Goal: Information Seeking & Learning: Learn about a topic

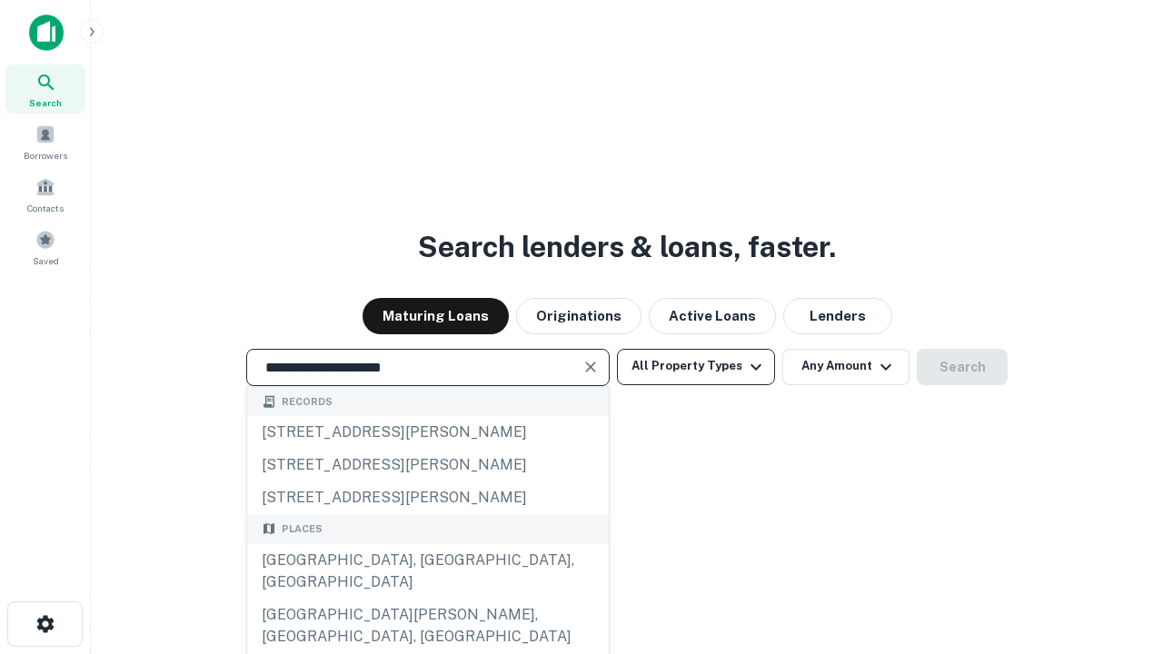
click at [427, 599] on div "[GEOGRAPHIC_DATA], [GEOGRAPHIC_DATA], [GEOGRAPHIC_DATA]" at bounding box center [428, 571] width 362 height 55
type input "**********"
click at [696, 366] on button "All Property Types" at bounding box center [696, 367] width 158 height 36
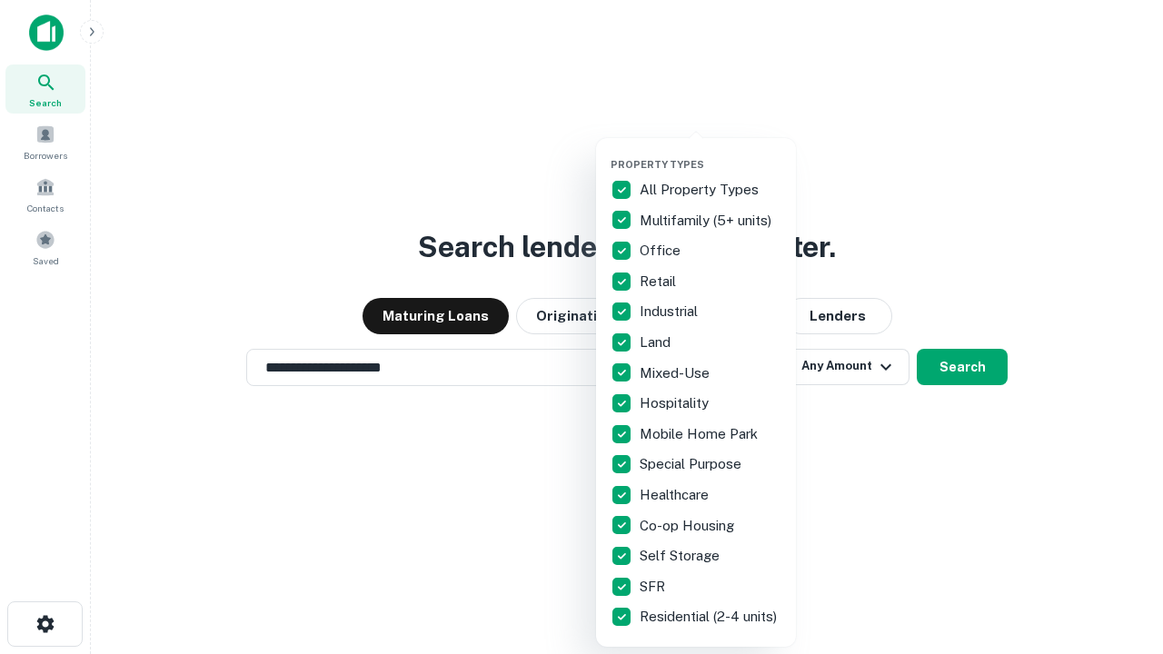
click at [711, 153] on button "button" at bounding box center [711, 153] width 200 height 1
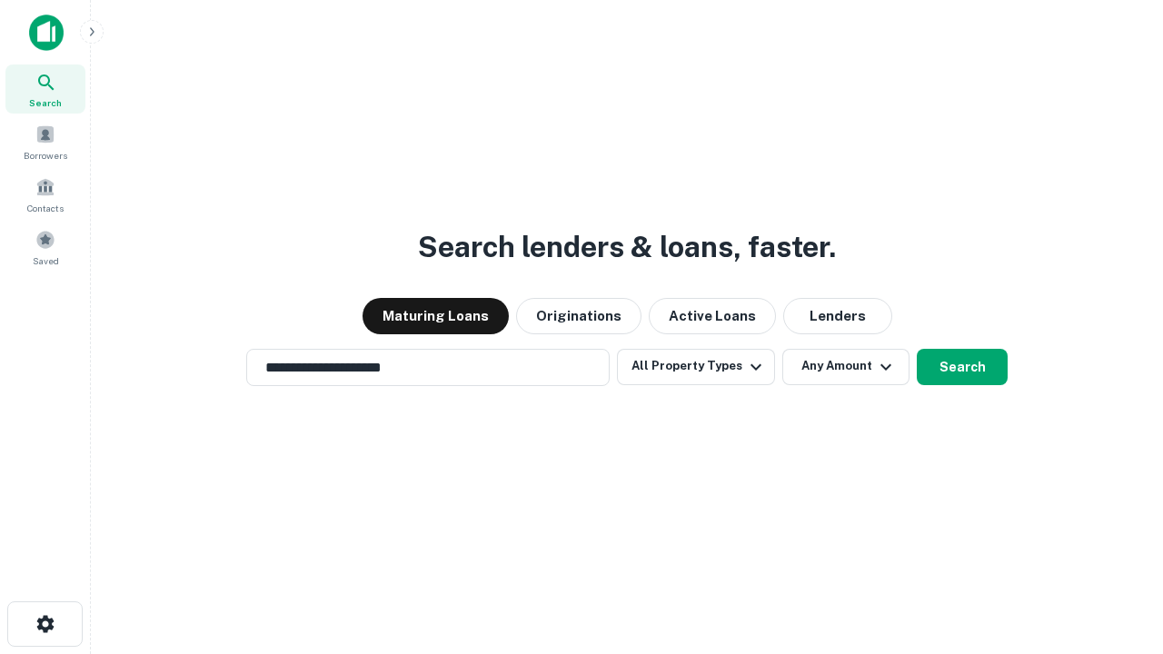
scroll to position [28, 0]
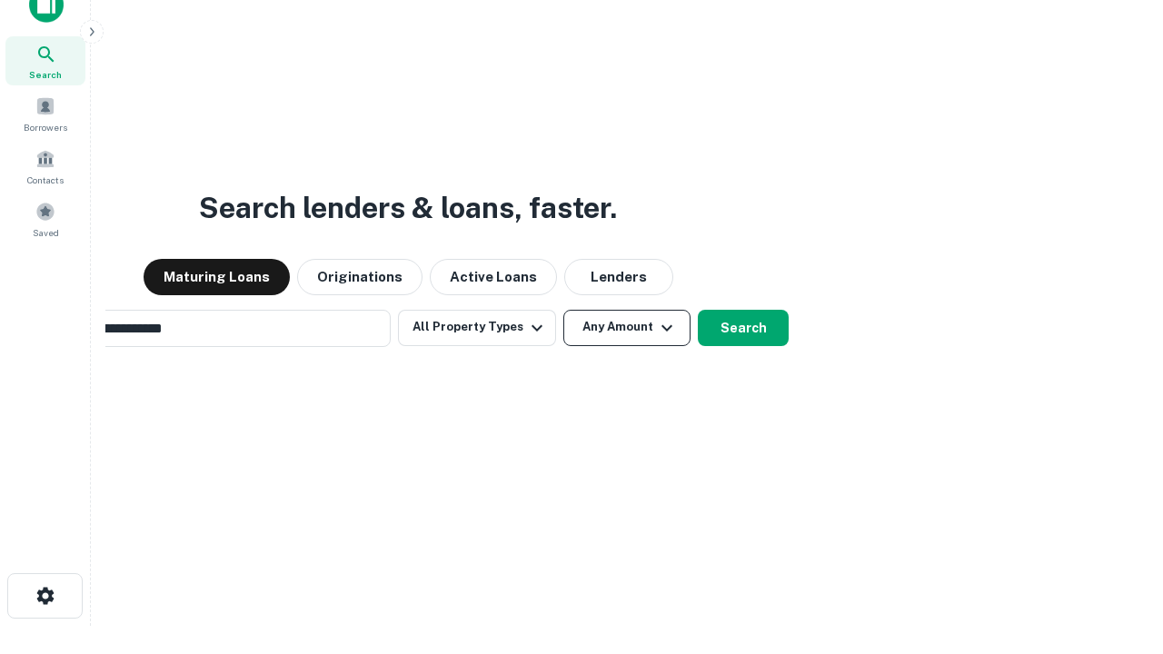
click at [563, 310] on button "Any Amount" at bounding box center [626, 328] width 127 height 36
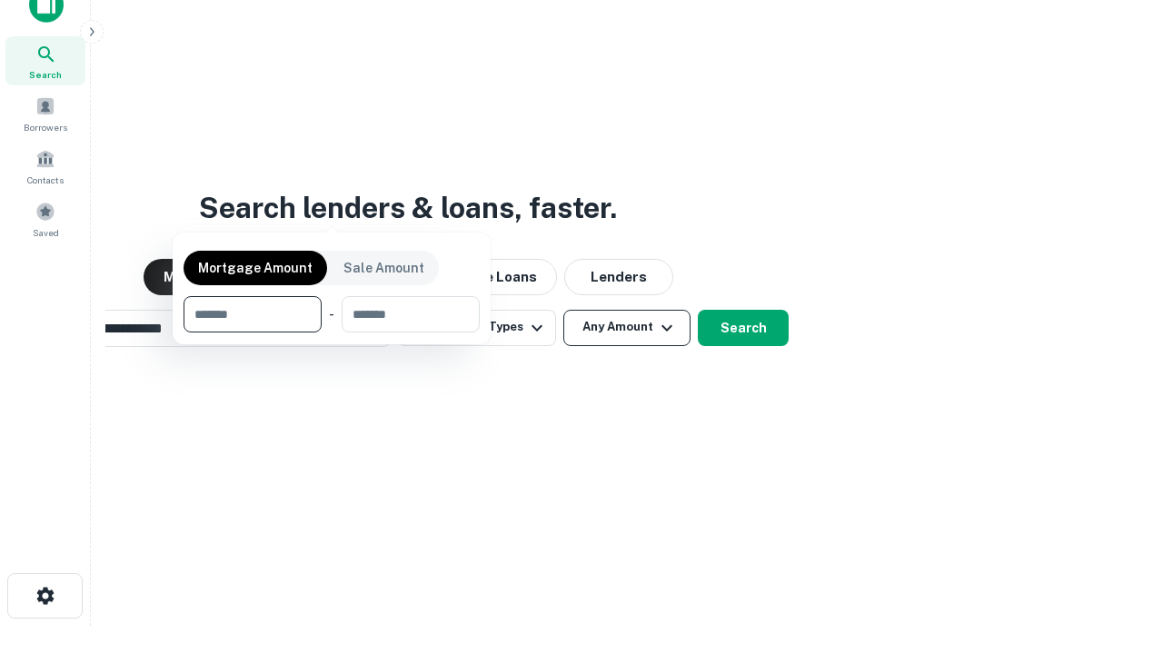
scroll to position [131, 514]
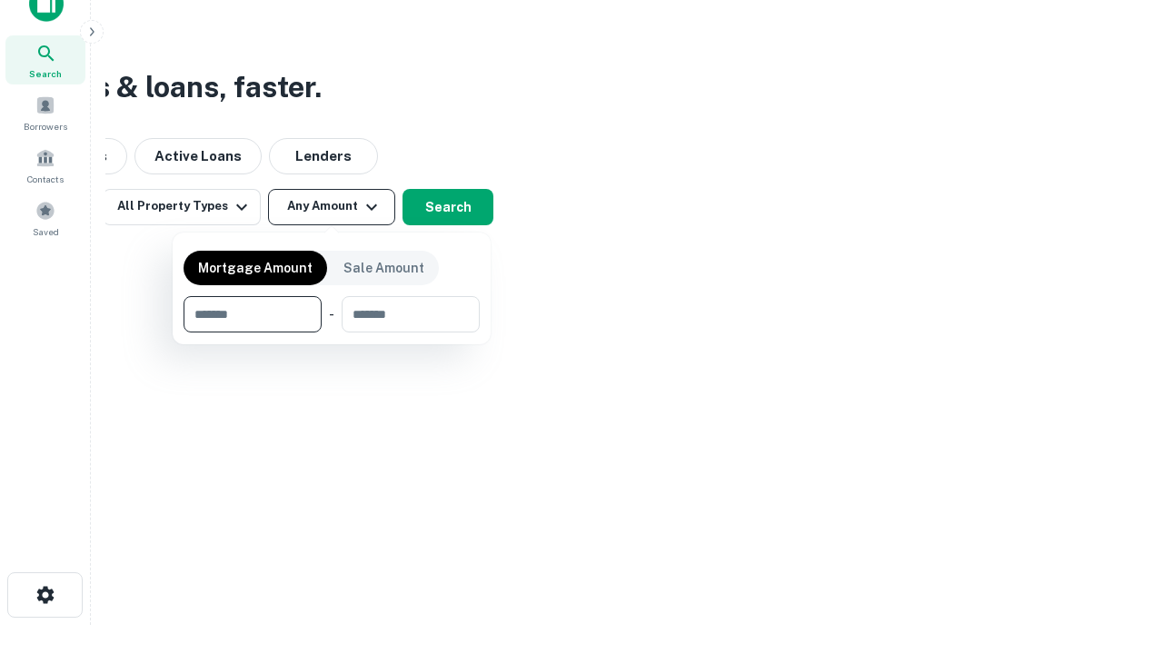
type input "*******"
click at [332, 333] on button "button" at bounding box center [332, 333] width 296 height 1
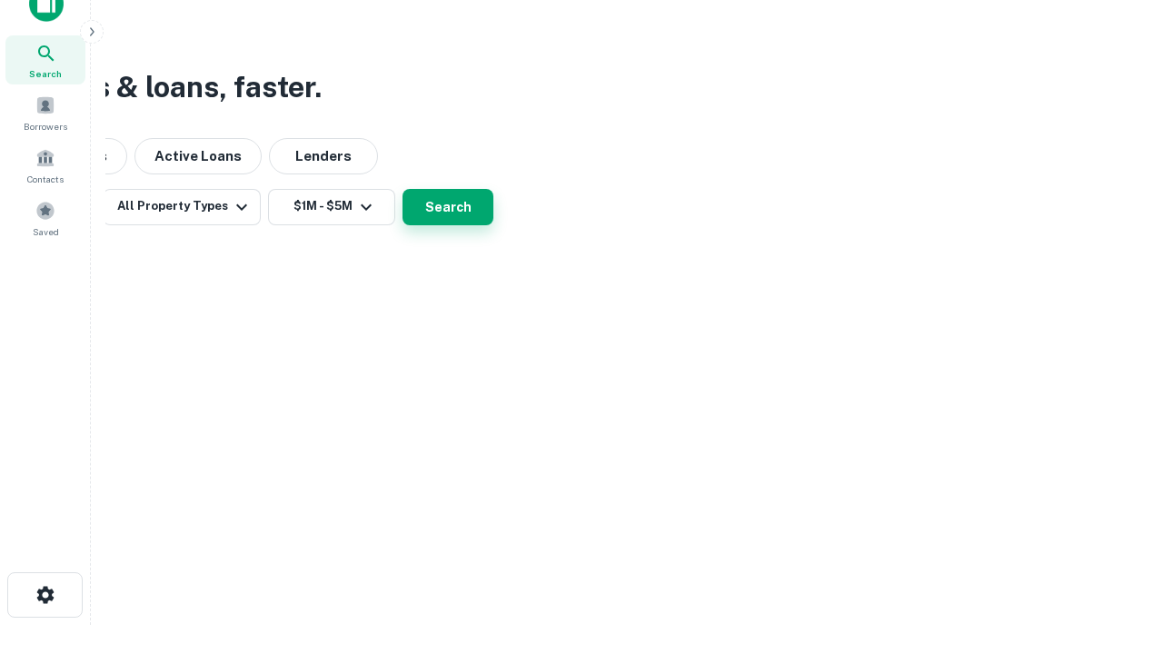
click at [493, 225] on button "Search" at bounding box center [448, 207] width 91 height 36
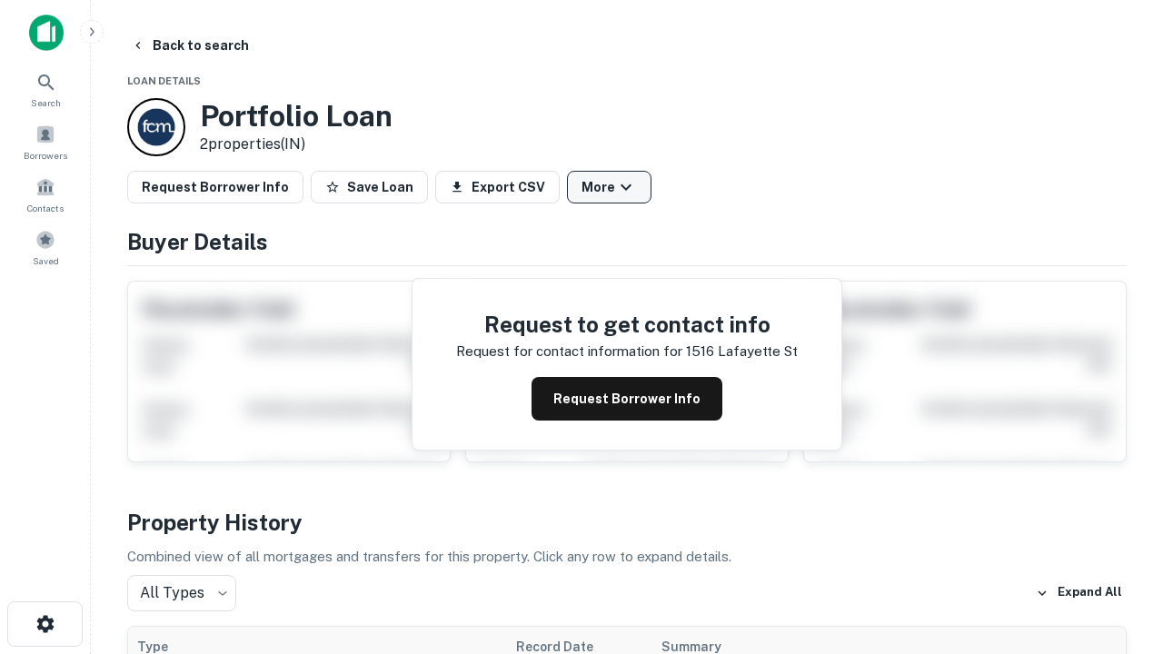
click at [609, 187] on button "More" at bounding box center [609, 187] width 85 height 33
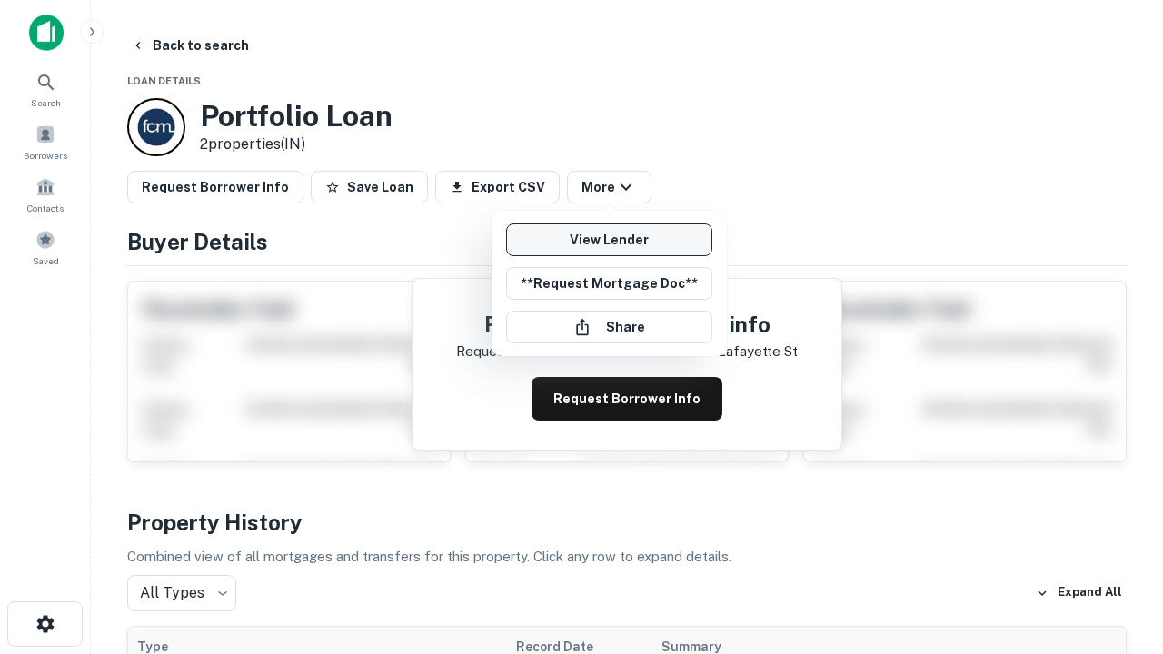
click at [609, 240] on link "View Lender" at bounding box center [609, 240] width 206 height 33
